Goal: Transaction & Acquisition: Purchase product/service

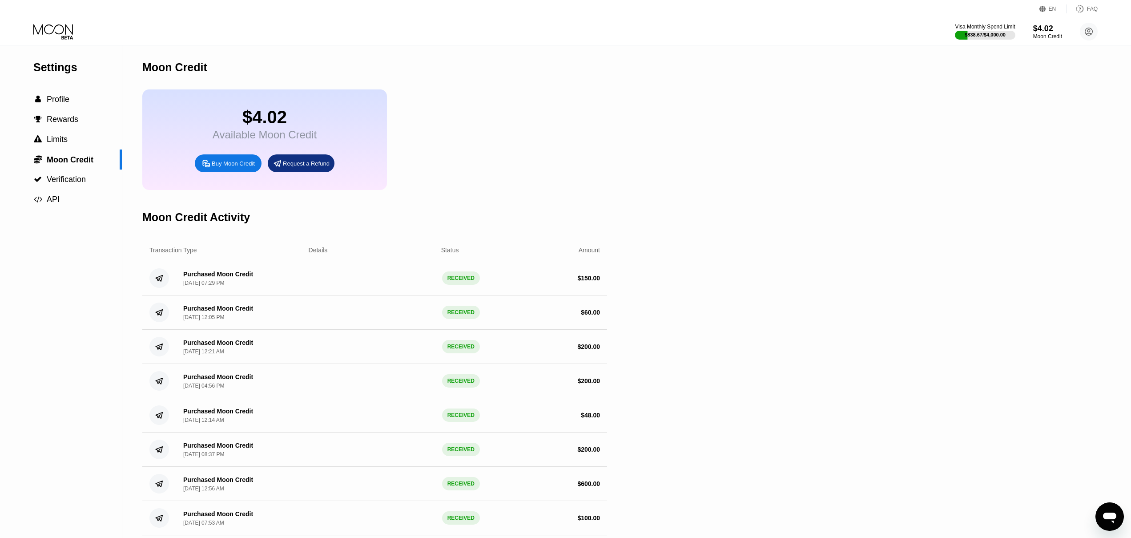
click at [203, 166] on icon at bounding box center [206, 163] width 7 height 7
type input "0"
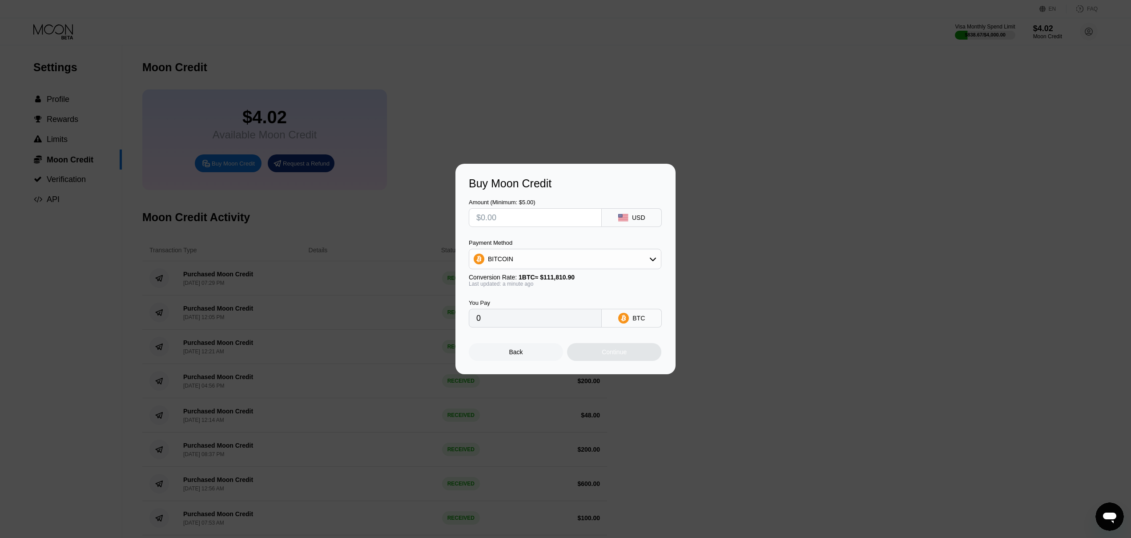
click at [570, 217] on input "text" at bounding box center [535, 218] width 118 height 18
type input "$2"
type input "0.00001789"
type input "$20"
type input "0.00017888"
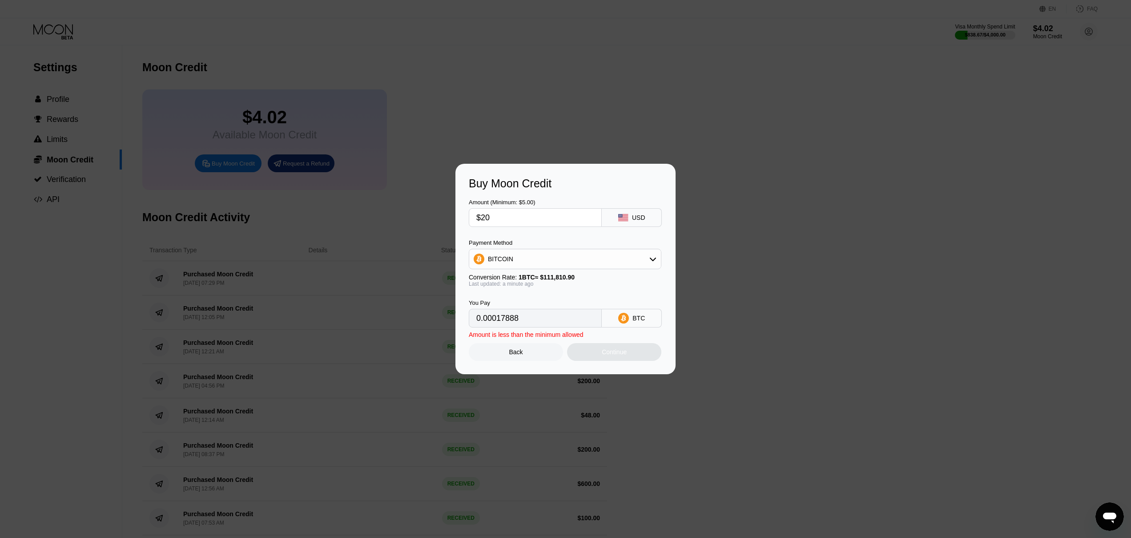
type input "$200"
type input "0.00178874"
type input "$200"
click at [601, 361] on div "Continue" at bounding box center [614, 352] width 94 height 18
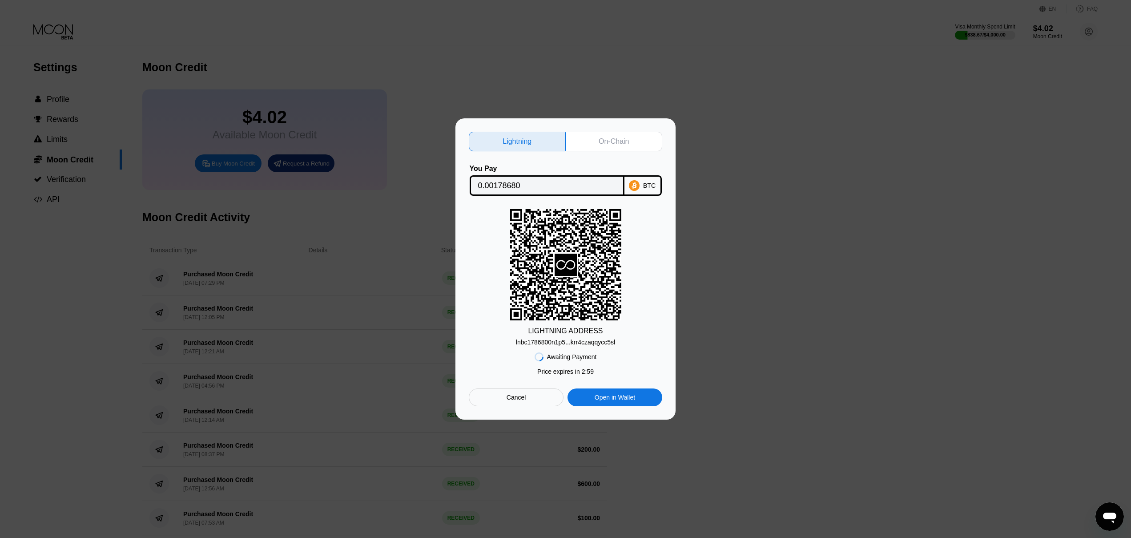
click at [623, 127] on div "Lightning On-Chain You Pay 0.00178680 BTC LIGHTNING ADDRESS lnbc1786800n1p5...k…" at bounding box center [566, 268] width 220 height 301
click at [616, 146] on div "On-Chain" at bounding box center [614, 142] width 97 height 20
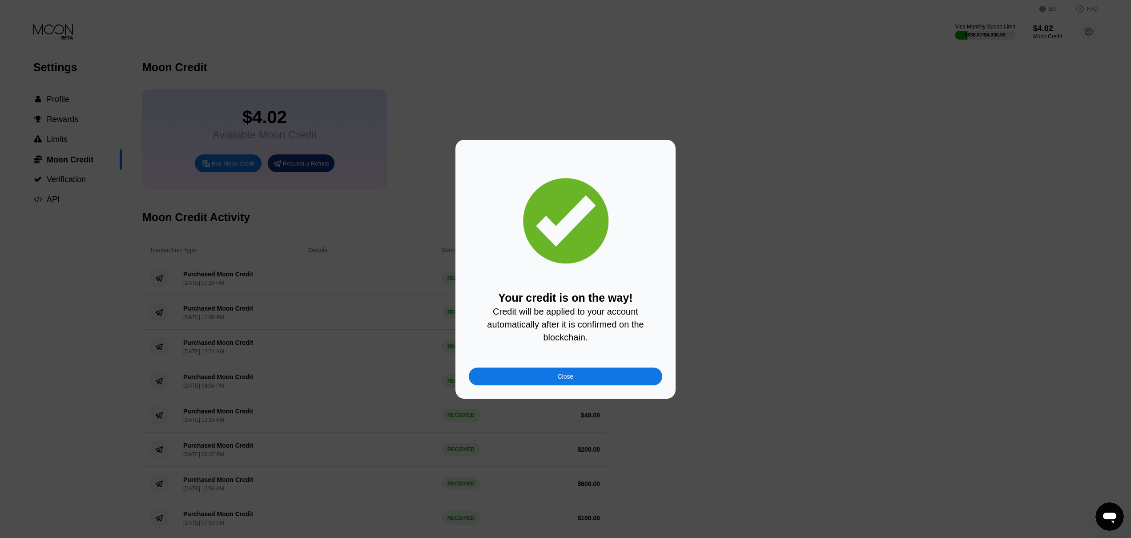
click at [591, 369] on div "Your credit is on the way! Credit will be applied to your account automatically…" at bounding box center [566, 269] width 194 height 232
click at [583, 378] on div "Close" at bounding box center [566, 376] width 194 height 18
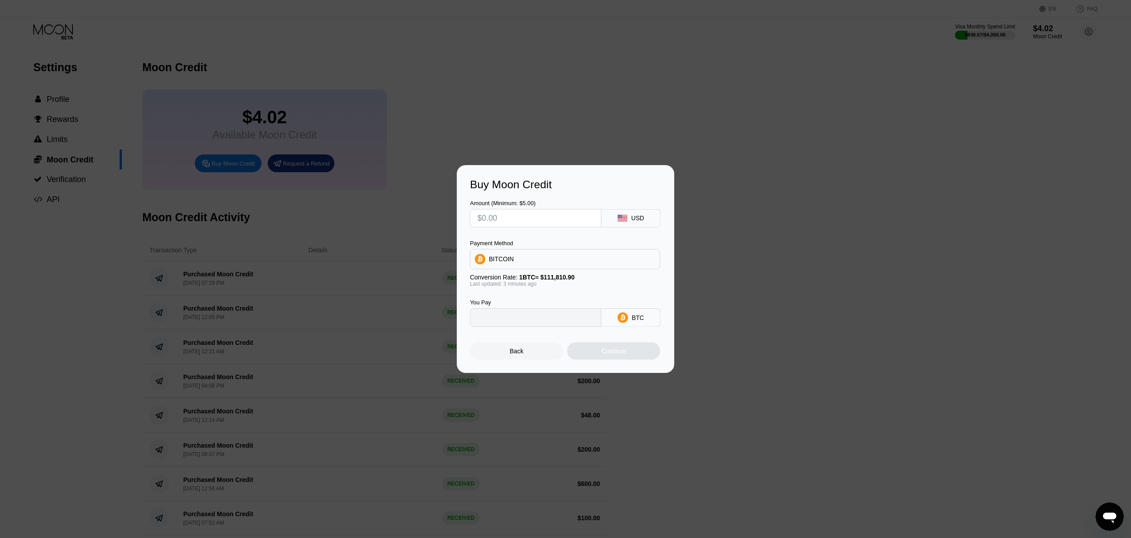
type input "0"
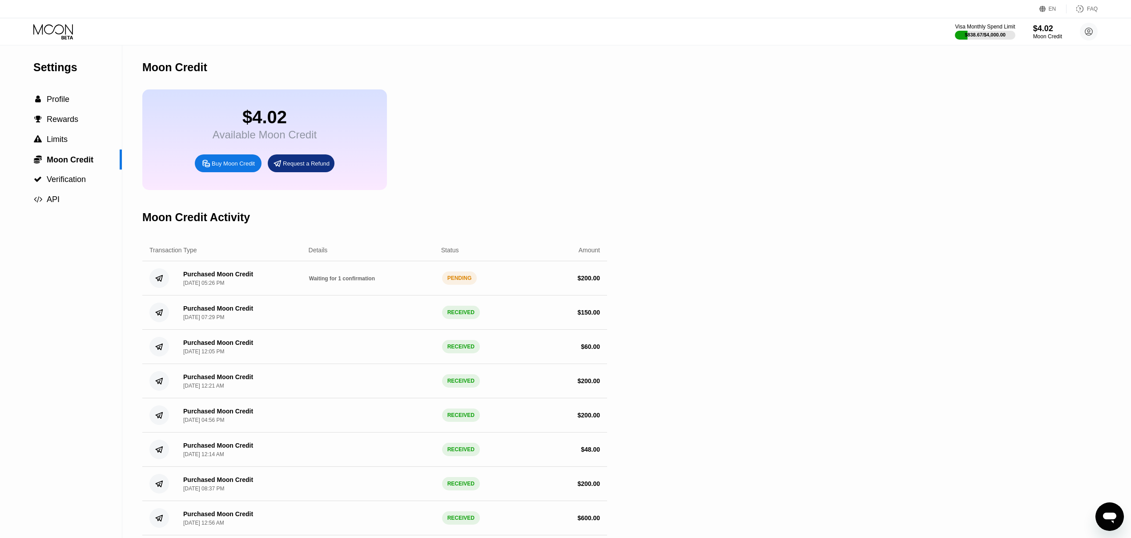
click at [466, 161] on div "$4.02 Available Moon Credit Buy Moon Credit Request a Refund" at bounding box center [374, 139] width 465 height 101
